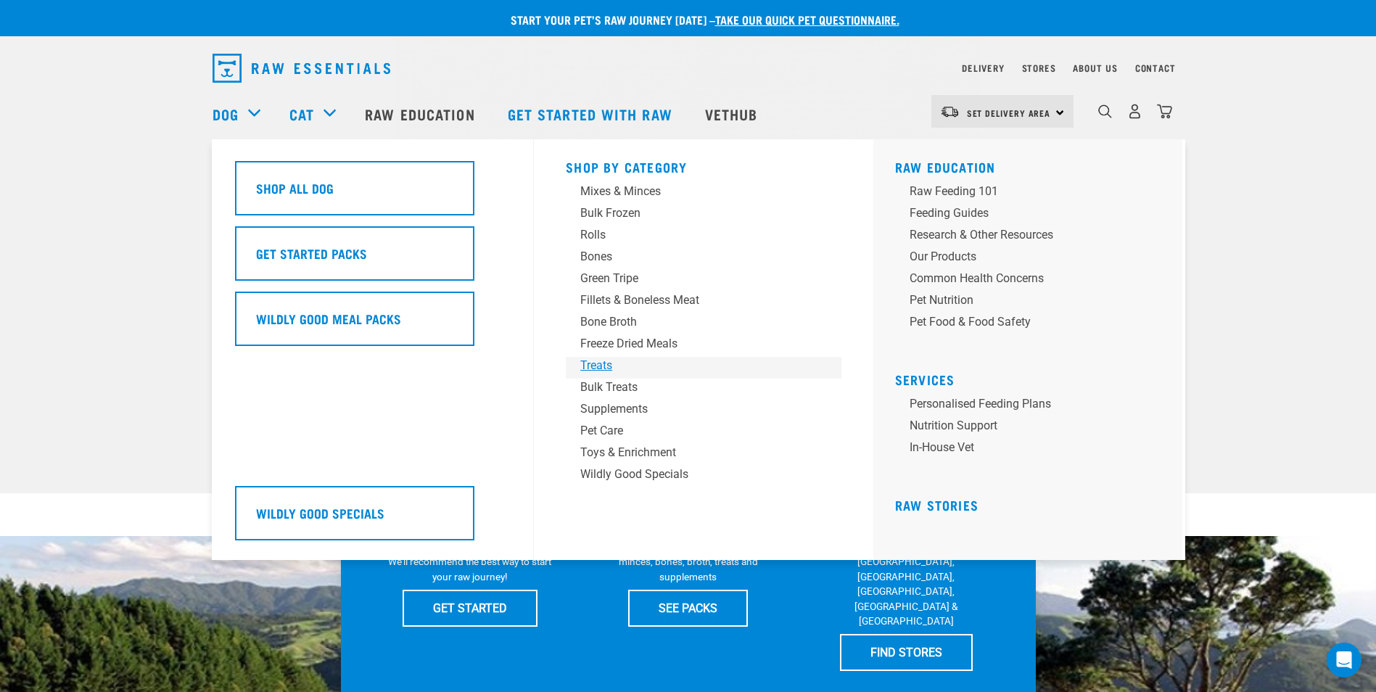
click at [601, 364] on div "Treats" at bounding box center [693, 365] width 226 height 17
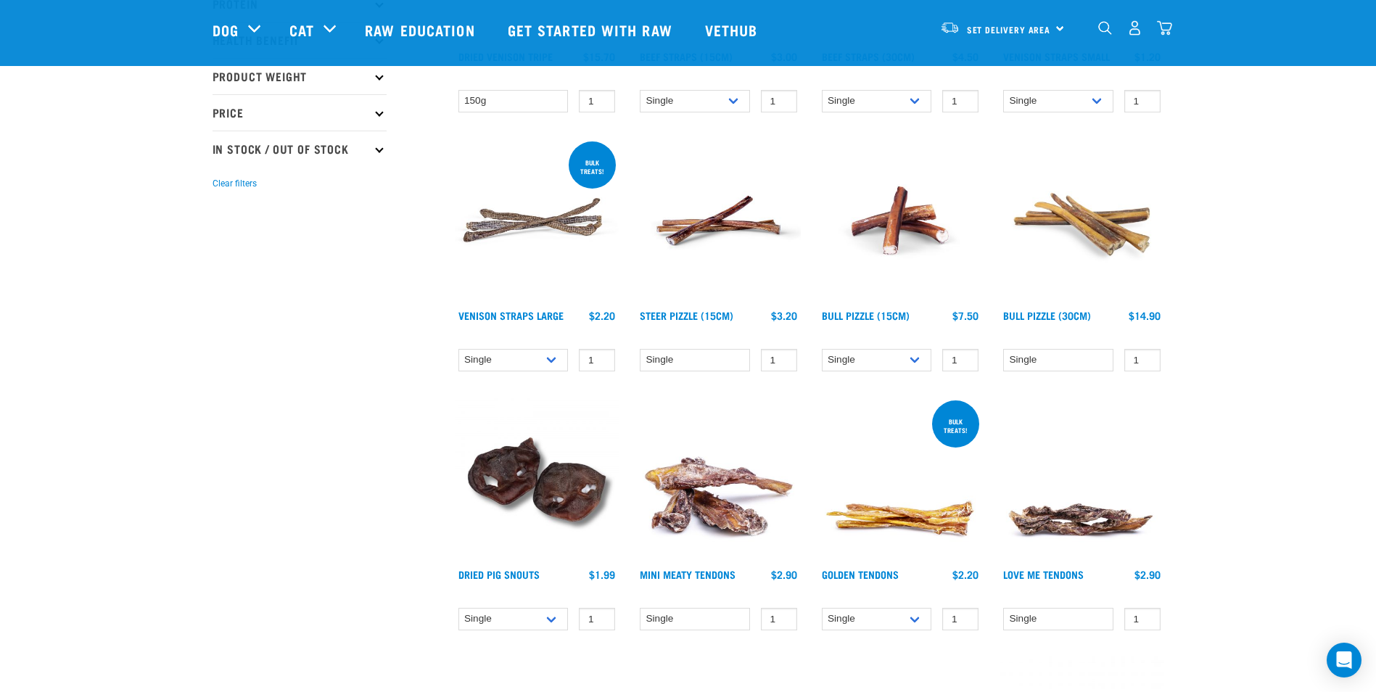
scroll to position [363, 0]
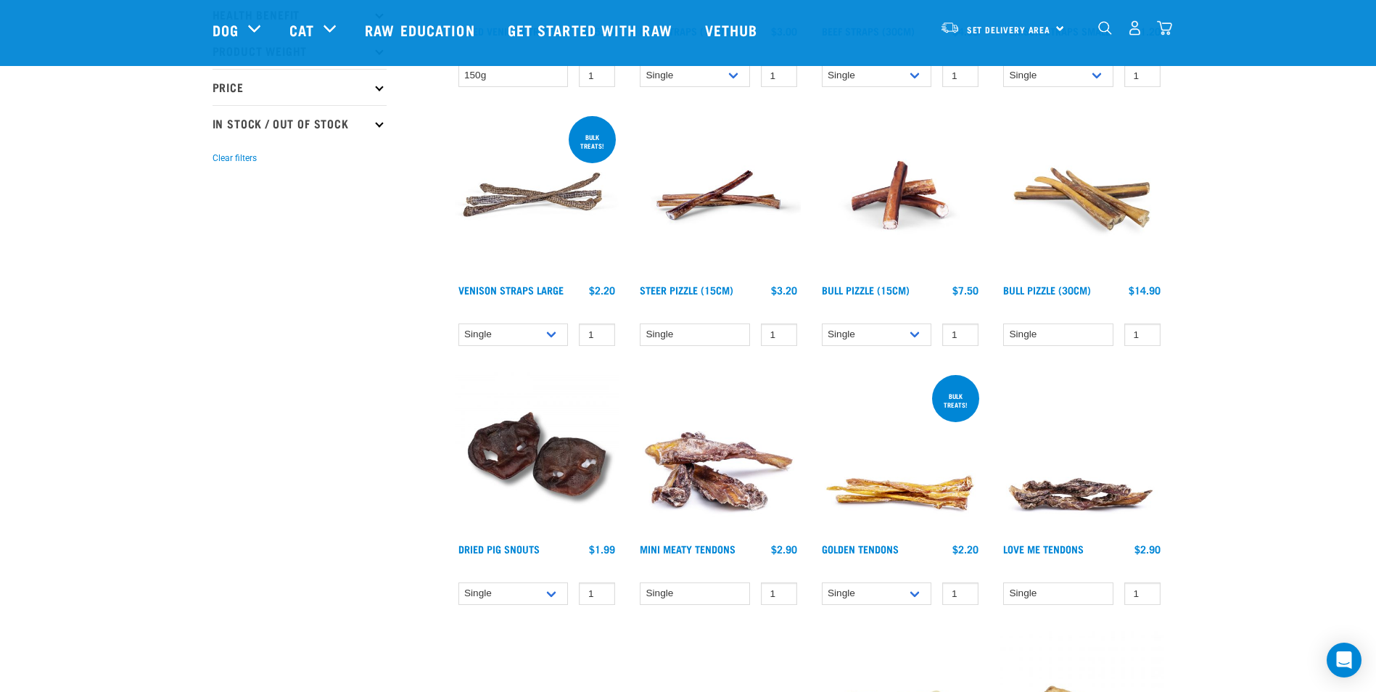
click at [883, 477] on img at bounding box center [900, 454] width 165 height 165
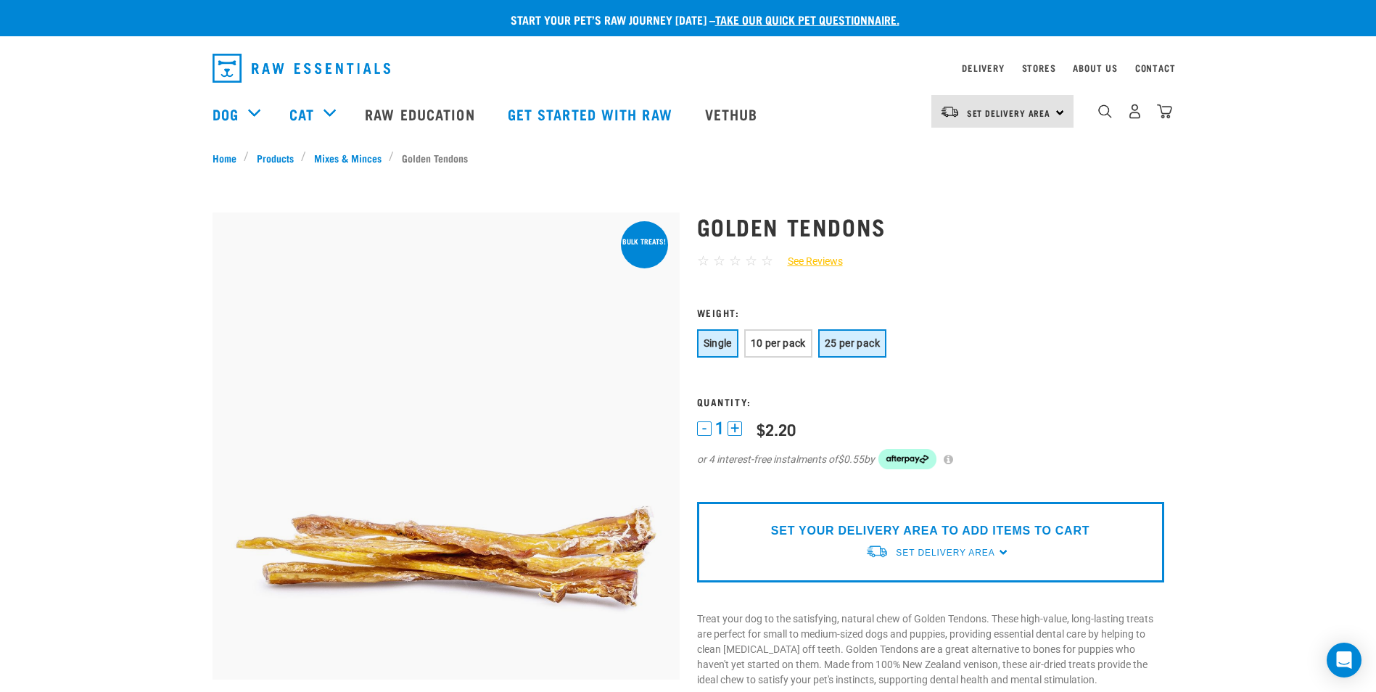
click at [873, 342] on span "25 per pack" at bounding box center [852, 343] width 55 height 12
click at [724, 337] on span "Single" at bounding box center [717, 343] width 28 height 12
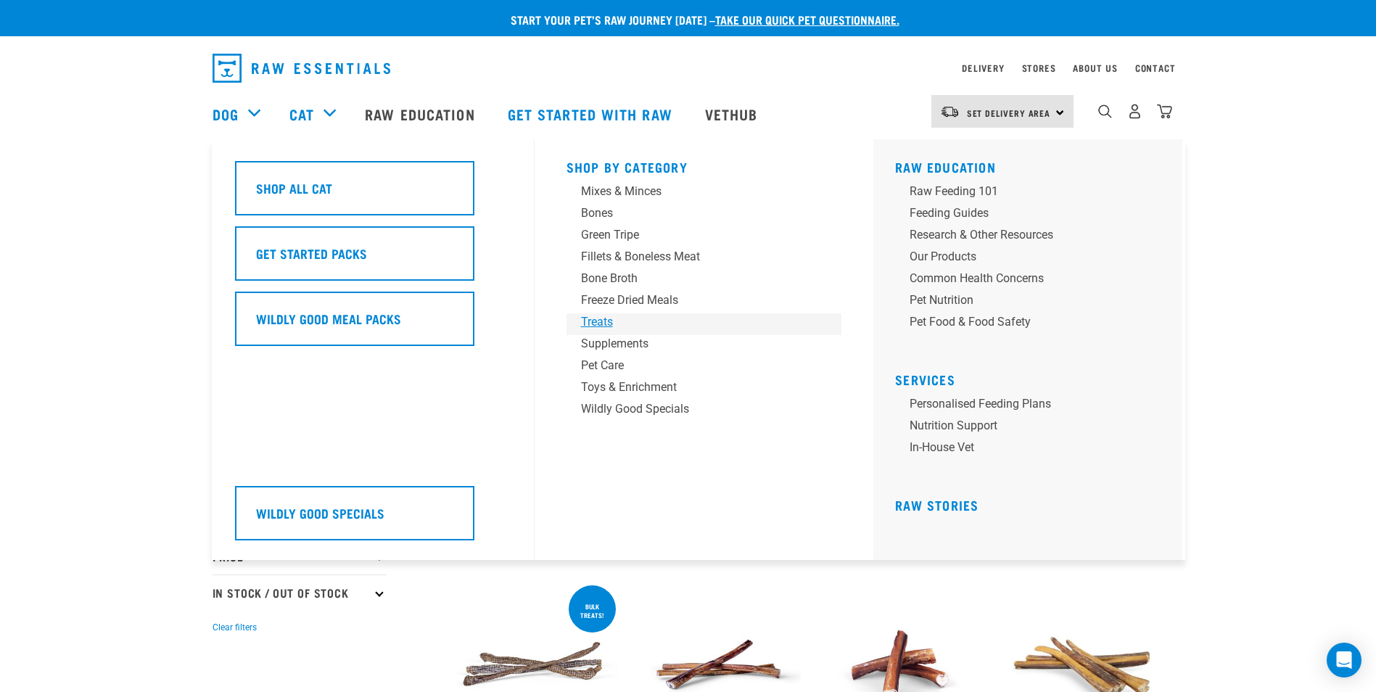
click at [616, 319] on div "Treats" at bounding box center [694, 321] width 226 height 17
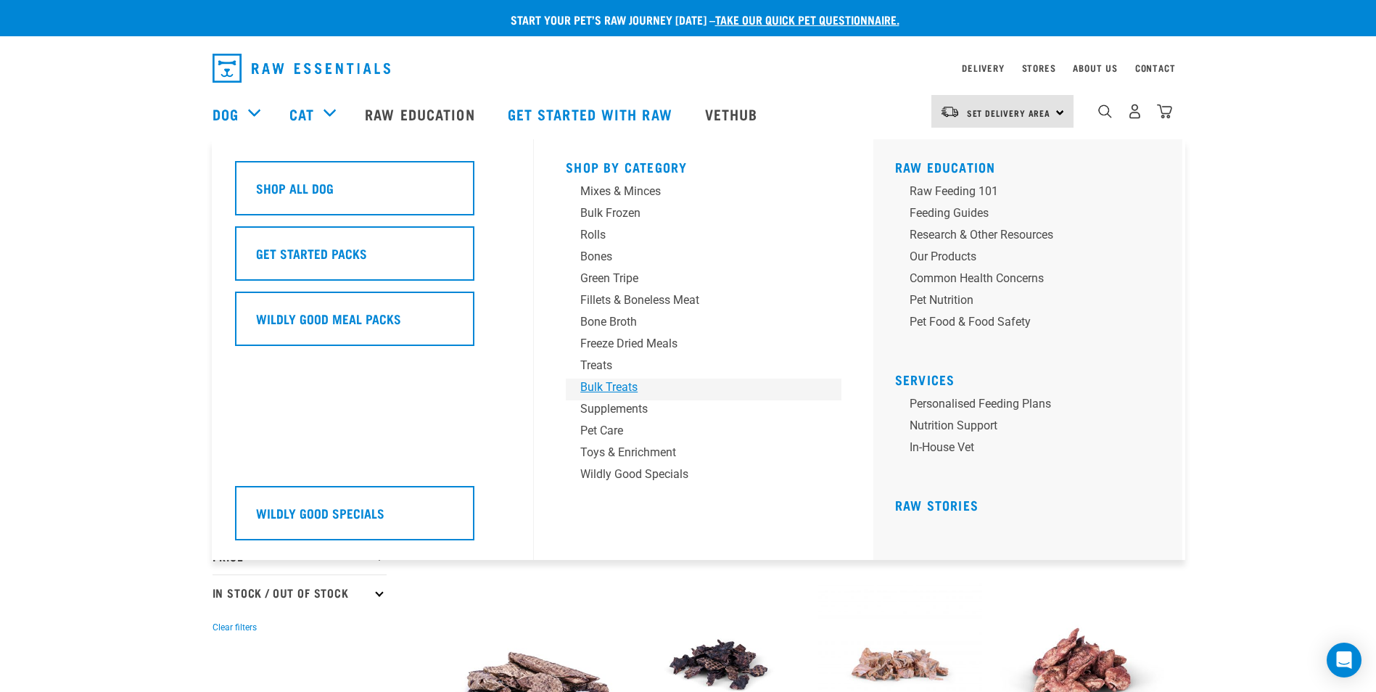
click at [592, 383] on div "Bulk Treats" at bounding box center [693, 387] width 226 height 17
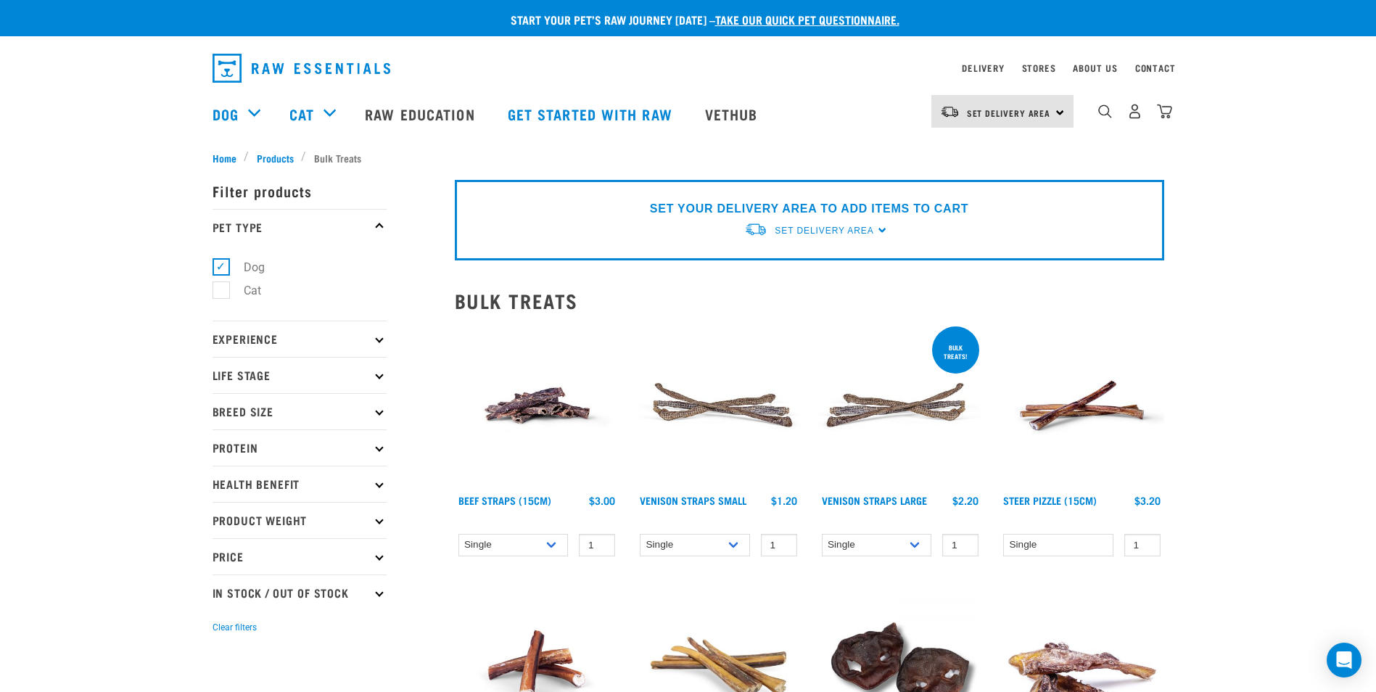
click at [524, 407] on img at bounding box center [537, 405] width 165 height 165
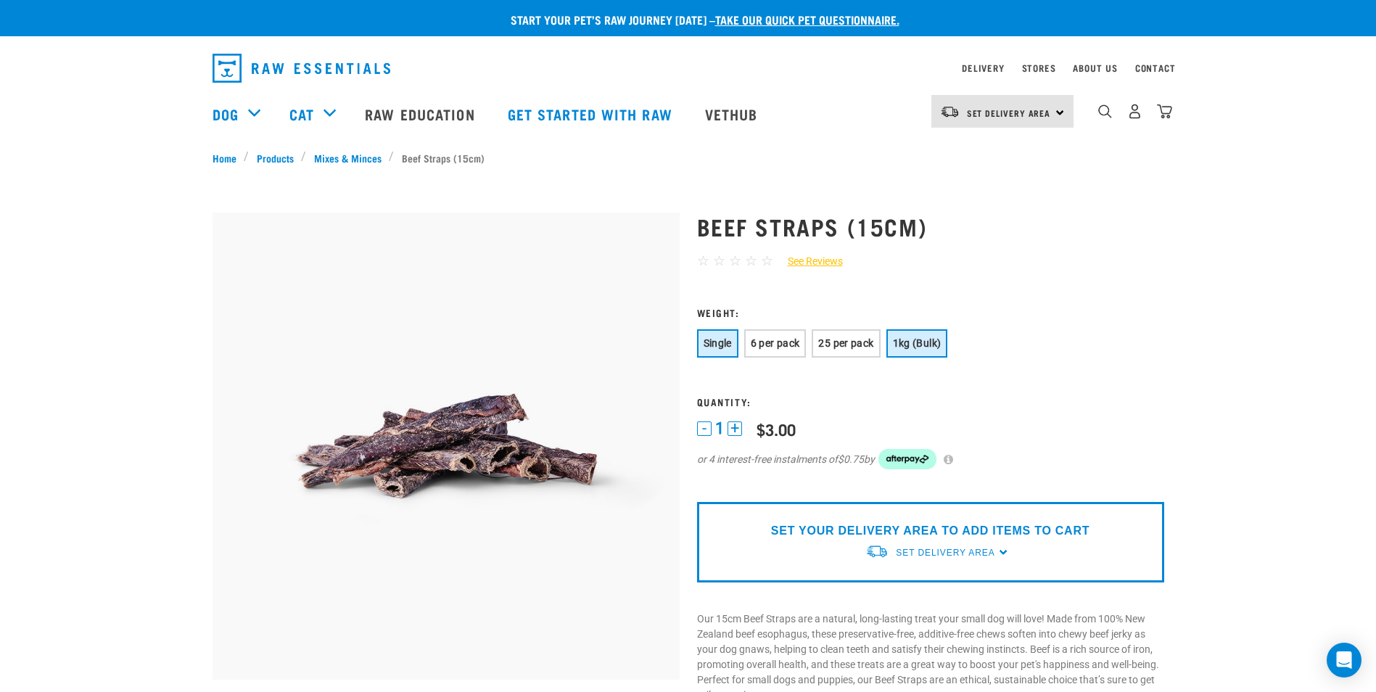
click at [900, 348] on span "1kg (Bulk)" at bounding box center [917, 343] width 49 height 12
click at [839, 339] on span "25 per pack" at bounding box center [845, 343] width 55 height 12
click at [727, 342] on span "Single" at bounding box center [717, 343] width 28 height 12
